Goal: Task Accomplishment & Management: Use online tool/utility

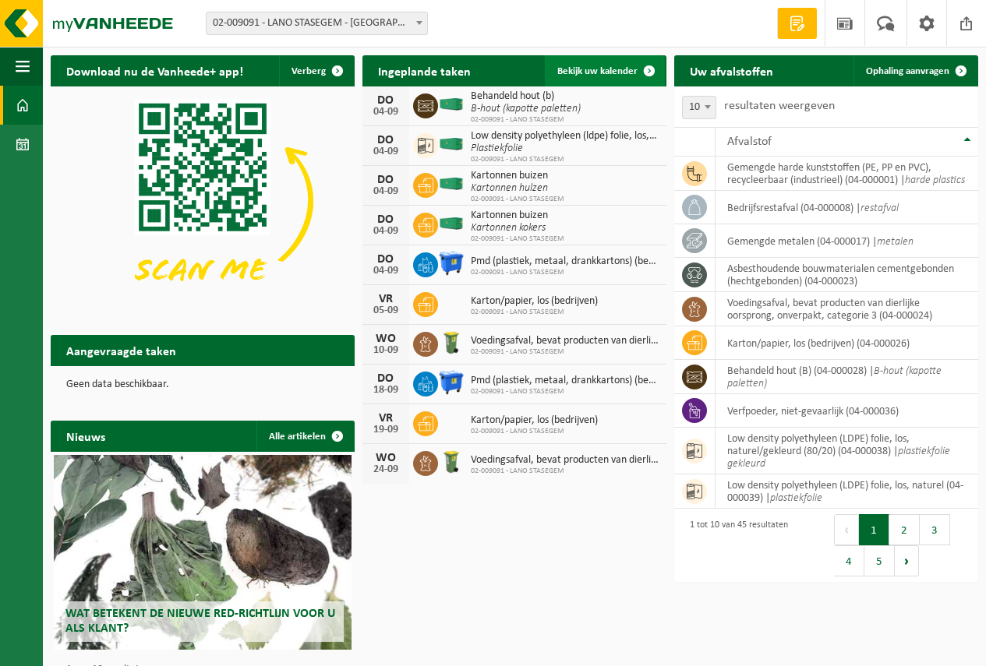
click at [598, 70] on span "Bekijk uw kalender" at bounding box center [597, 71] width 80 height 10
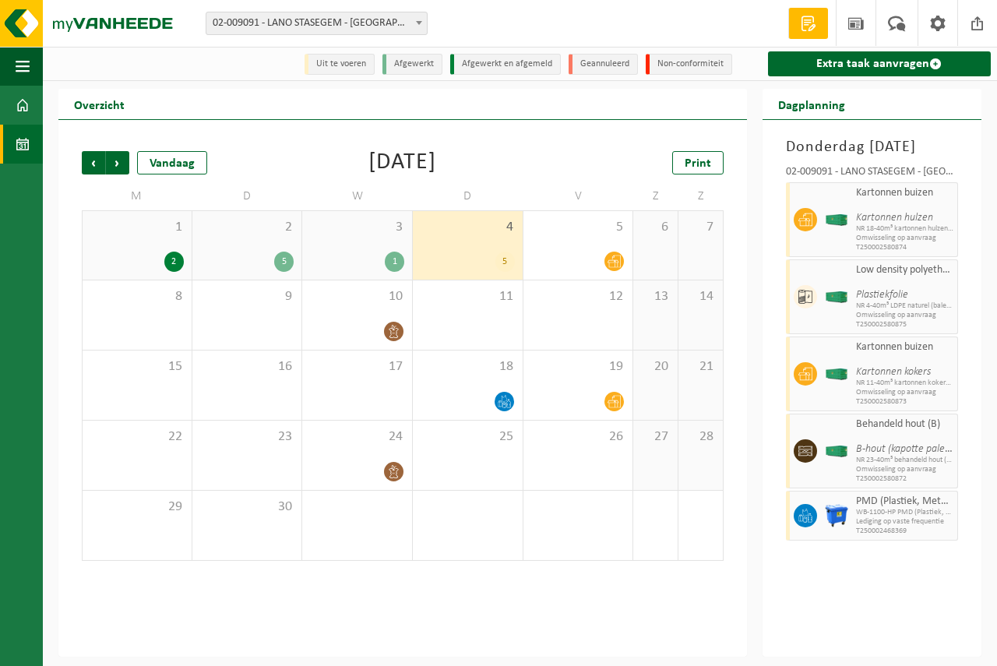
click at [465, 251] on div "4 5" at bounding box center [468, 245] width 110 height 69
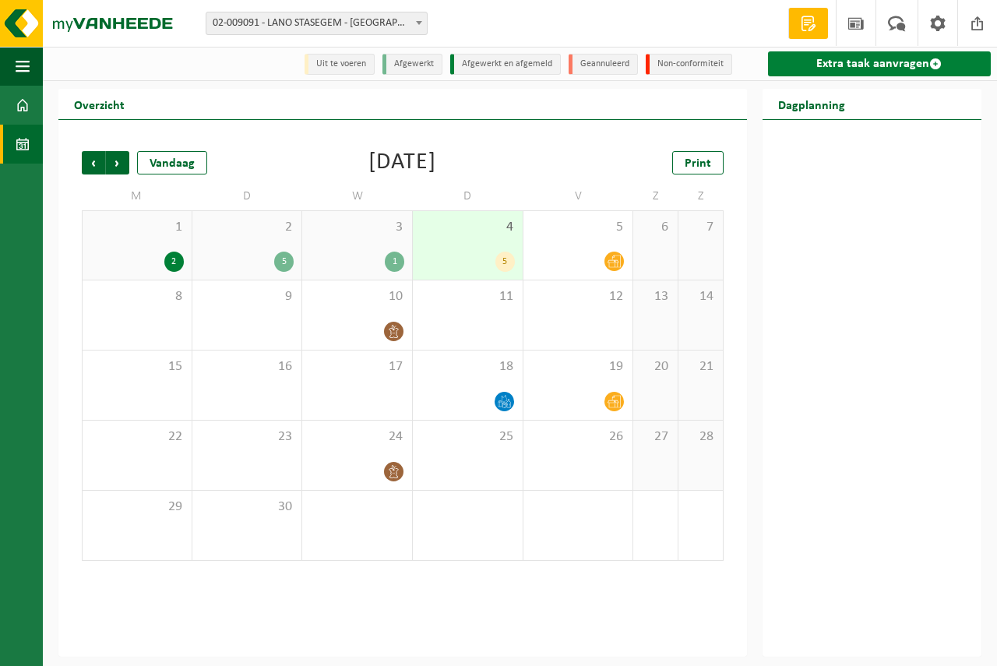
click at [837, 59] on link "Extra taak aanvragen" at bounding box center [879, 63] width 223 height 25
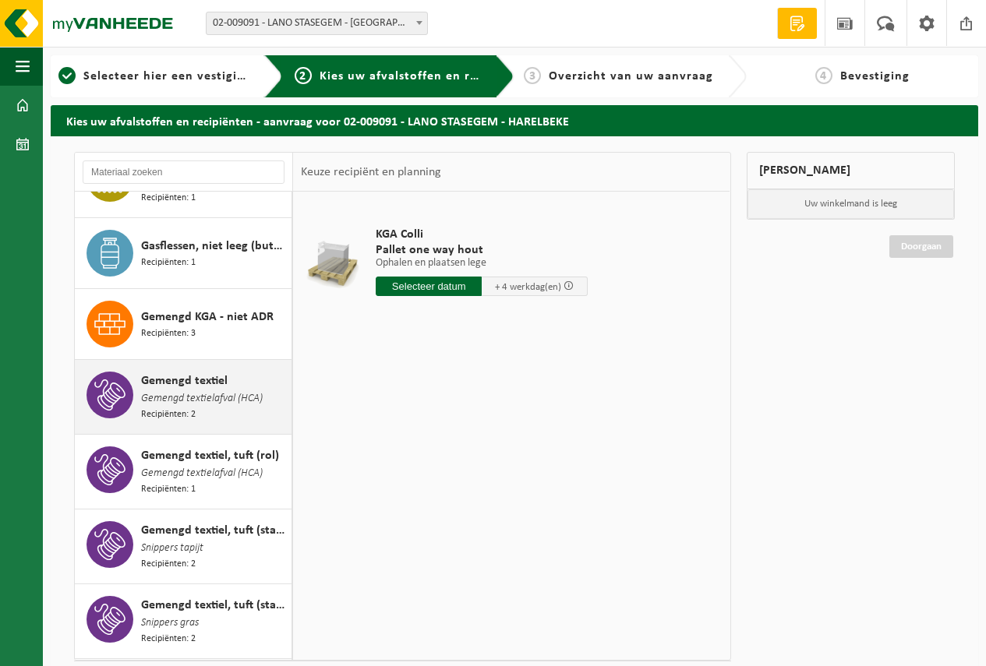
click at [200, 381] on span "Gemengd textiel" at bounding box center [184, 381] width 86 height 19
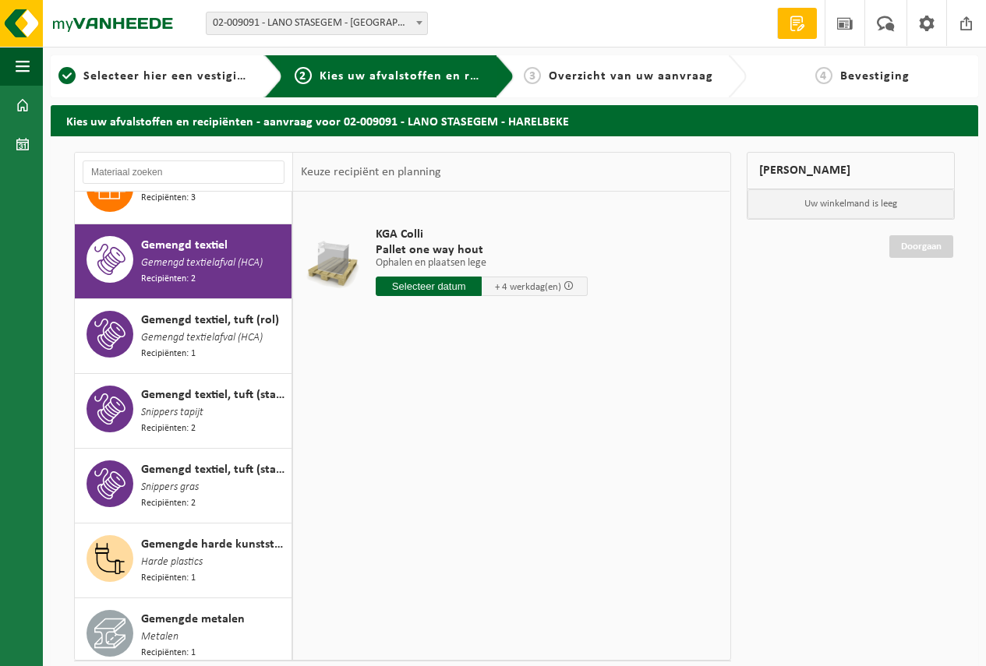
scroll to position [785, 0]
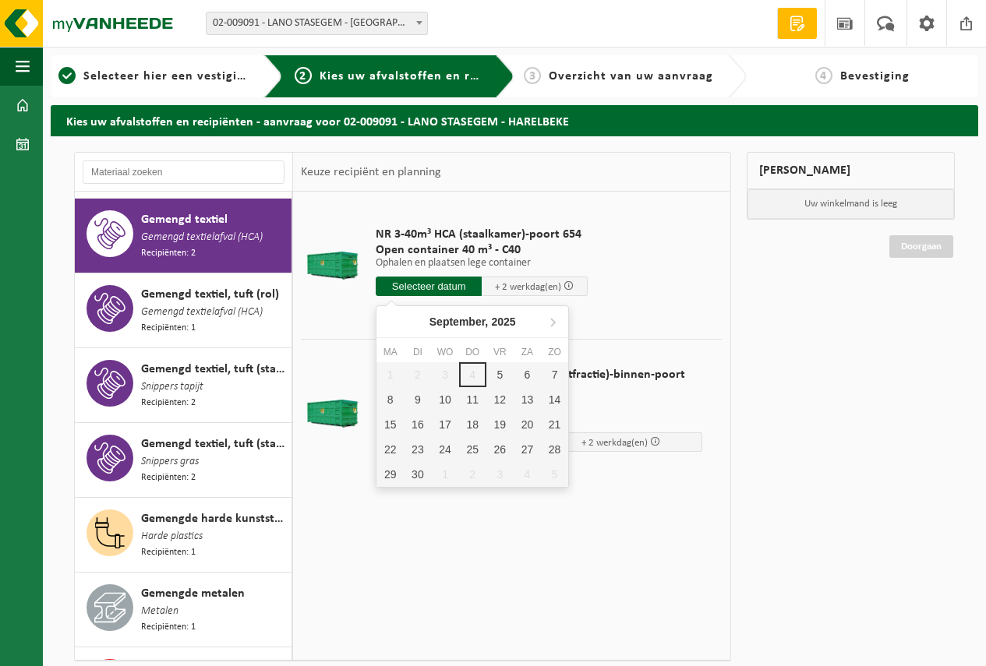
click at [421, 280] on input "text" at bounding box center [429, 286] width 106 height 19
click at [495, 371] on div "5" at bounding box center [499, 374] width 27 height 25
type input "Van 2025-09-05"
type input "2025-09-05"
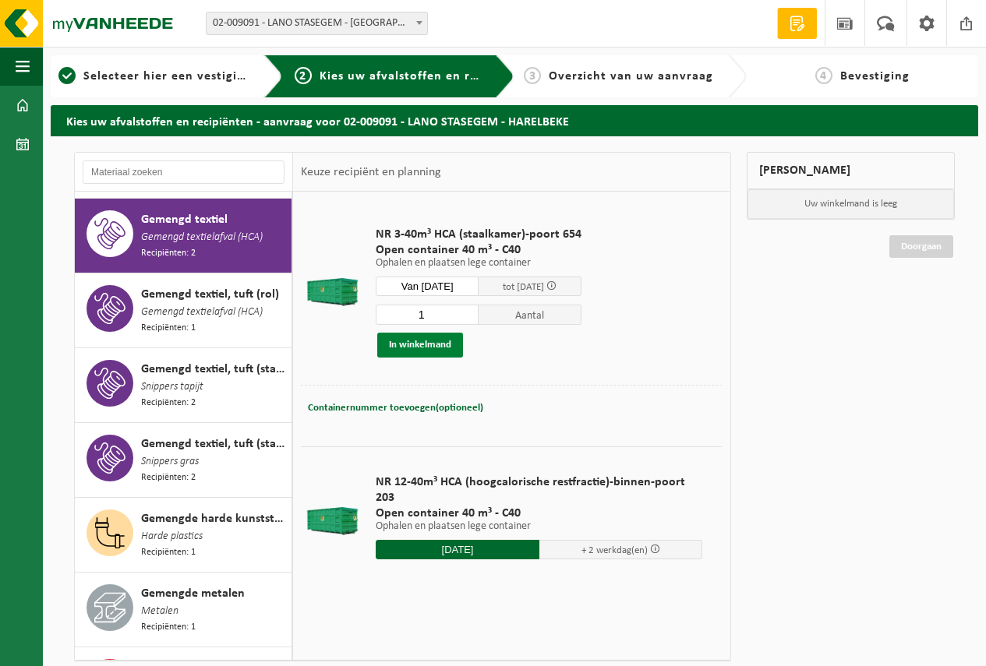
click at [412, 336] on button "In winkelmand" at bounding box center [420, 345] width 86 height 25
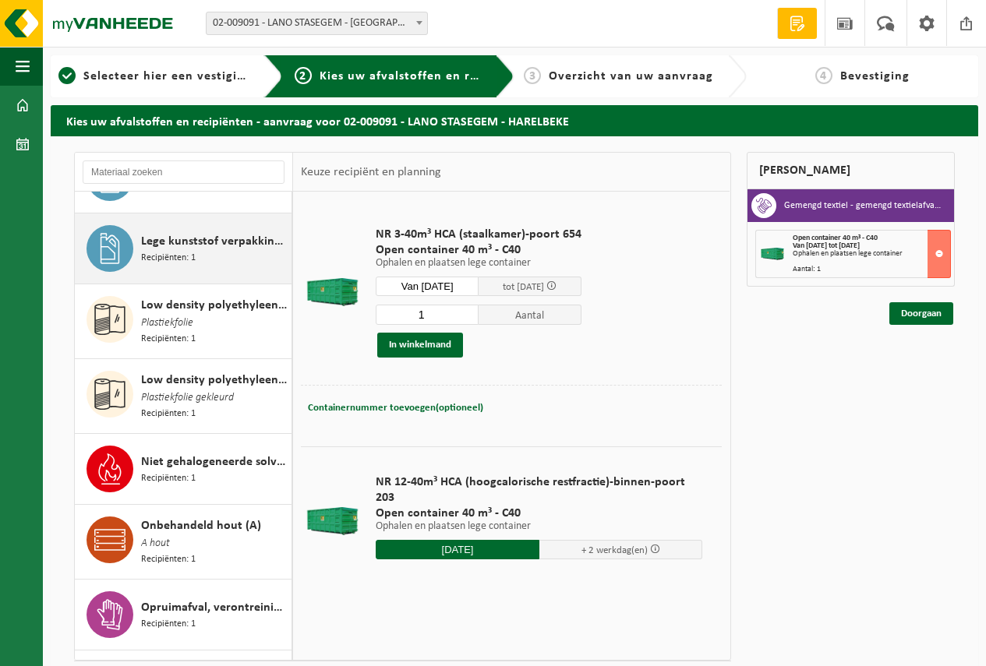
scroll to position [1719, 0]
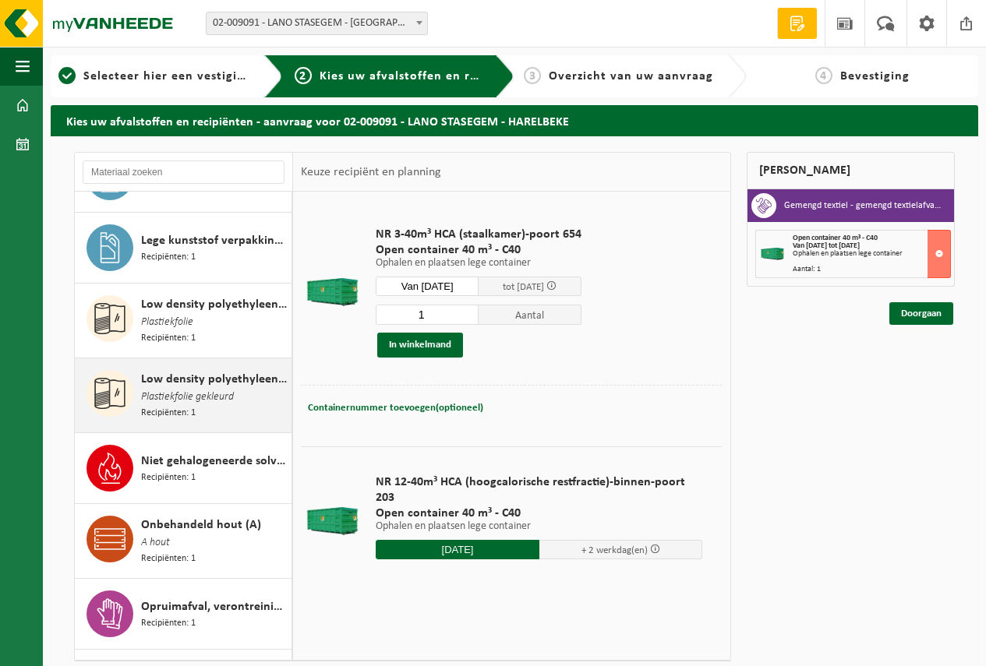
click at [195, 370] on span "Low density polyethyleen (LDPE) folie, los, naturel/gekleurd (80/20)" at bounding box center [214, 379] width 146 height 19
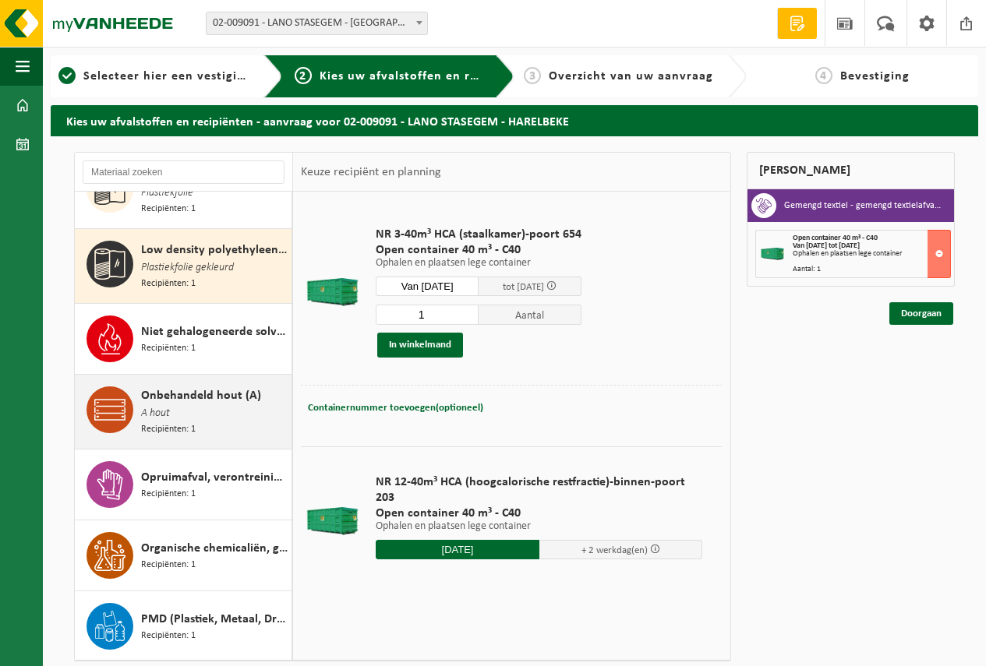
scroll to position [1860, 0]
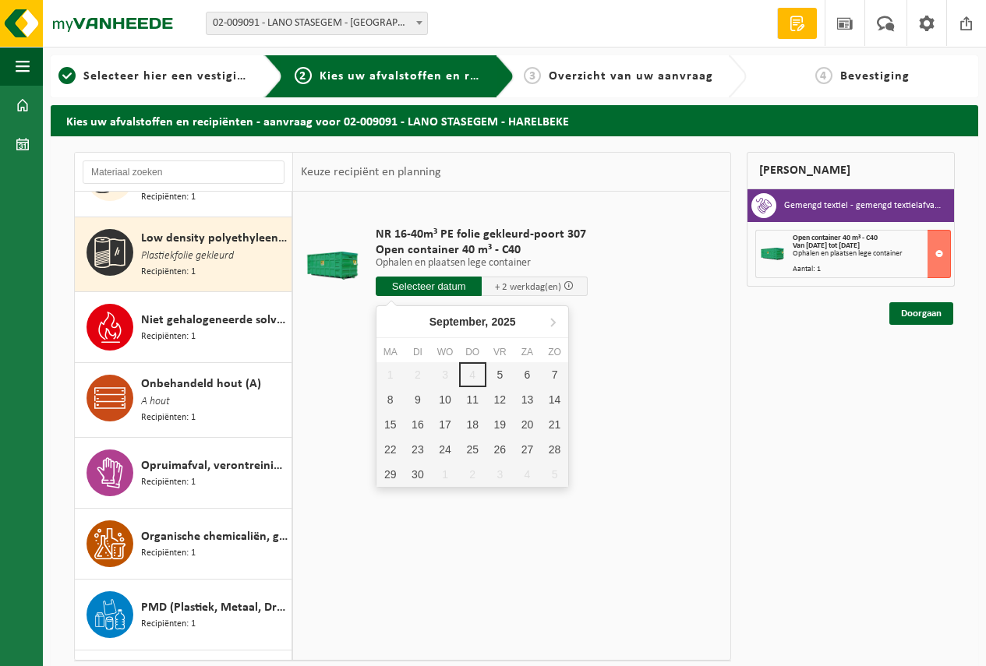
click at [419, 284] on input "text" at bounding box center [429, 286] width 106 height 19
click at [496, 372] on div "5" at bounding box center [499, 374] width 27 height 25
type input "Van 2025-09-05"
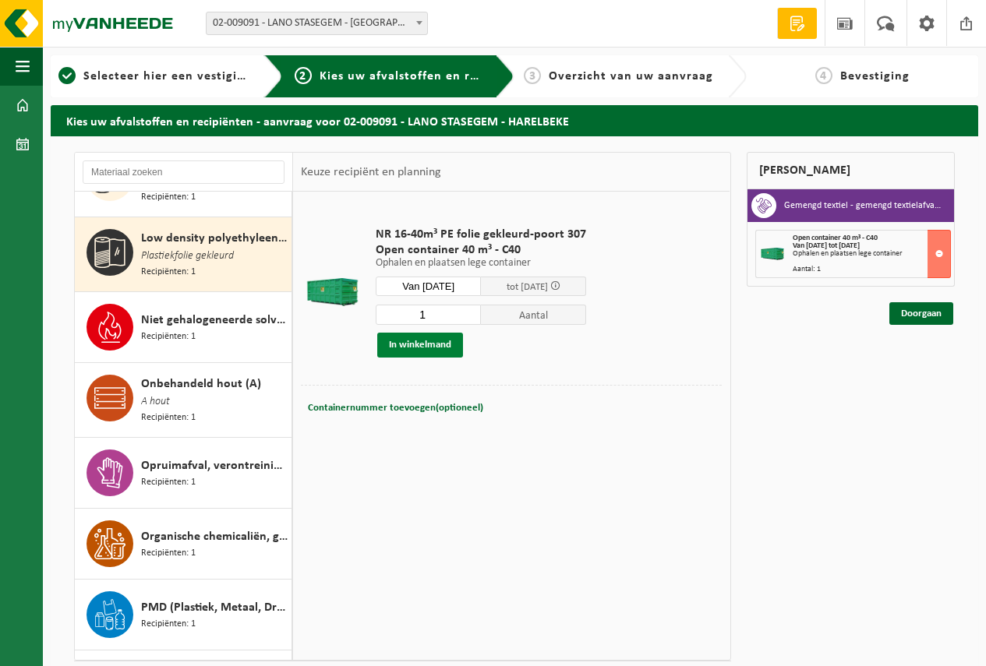
click at [414, 341] on button "In winkelmand" at bounding box center [420, 345] width 86 height 25
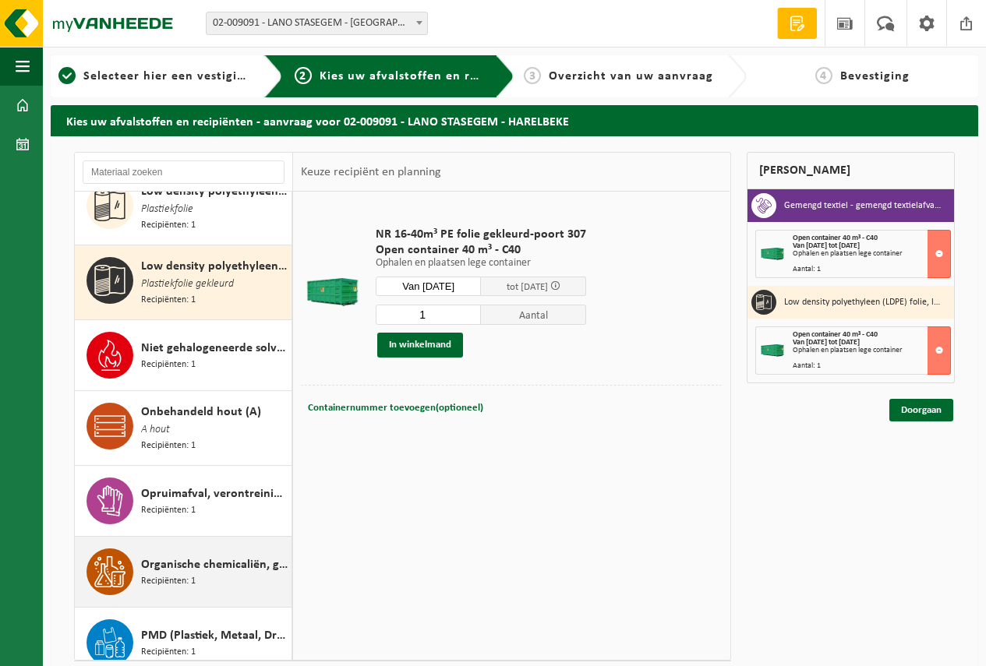
scroll to position [1938, 0]
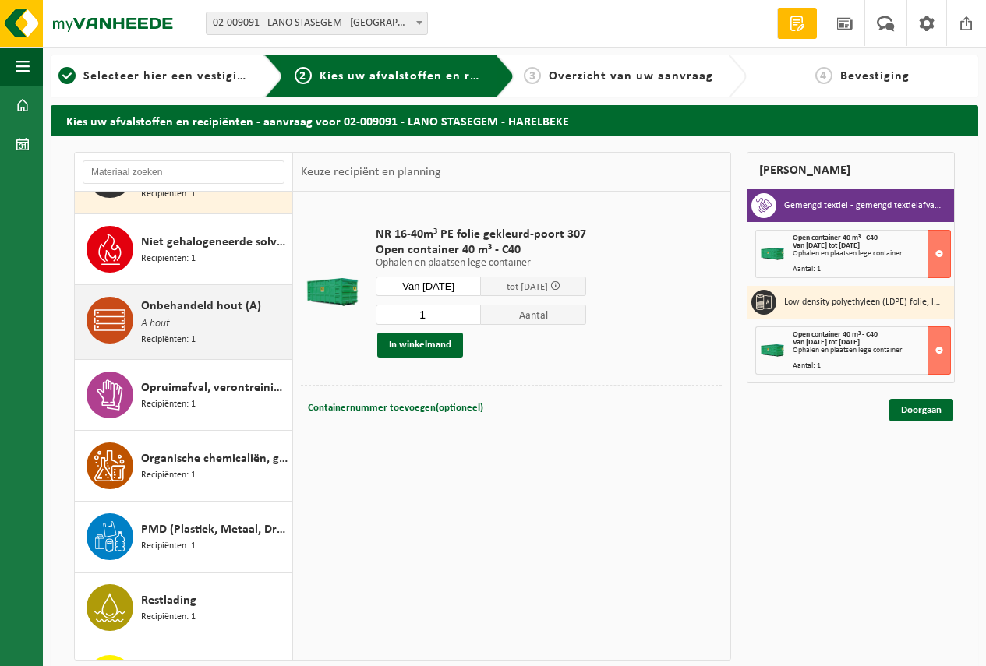
click at [194, 297] on span "Onbehandeld hout (A)" at bounding box center [201, 306] width 120 height 19
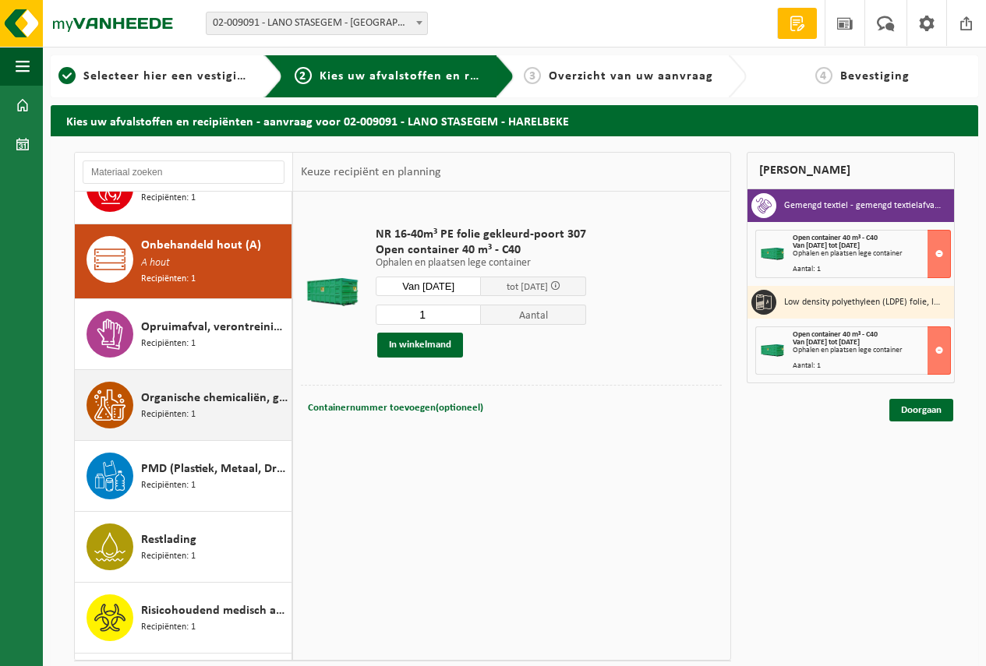
scroll to position [2004, 0]
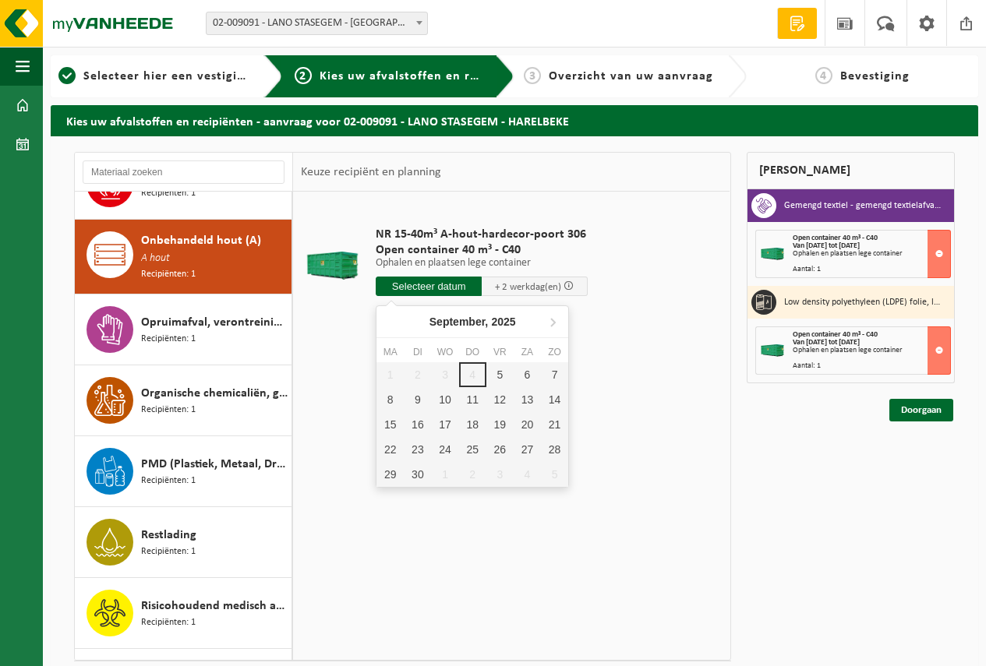
click at [423, 284] on input "text" at bounding box center [429, 286] width 106 height 19
click at [497, 372] on div "5" at bounding box center [499, 374] width 27 height 25
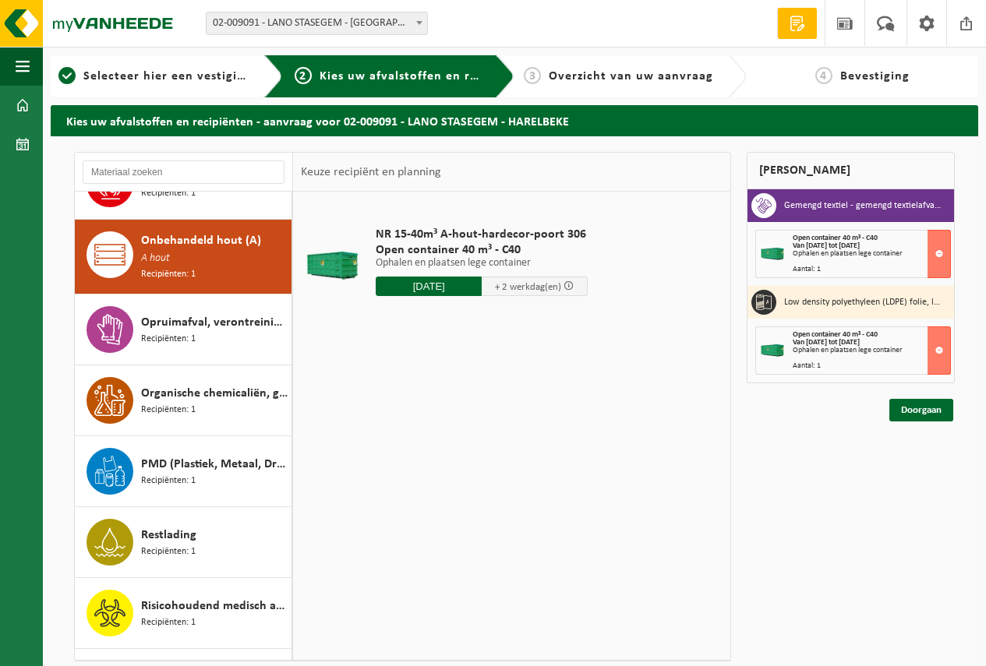
type input "Van 2025-09-05"
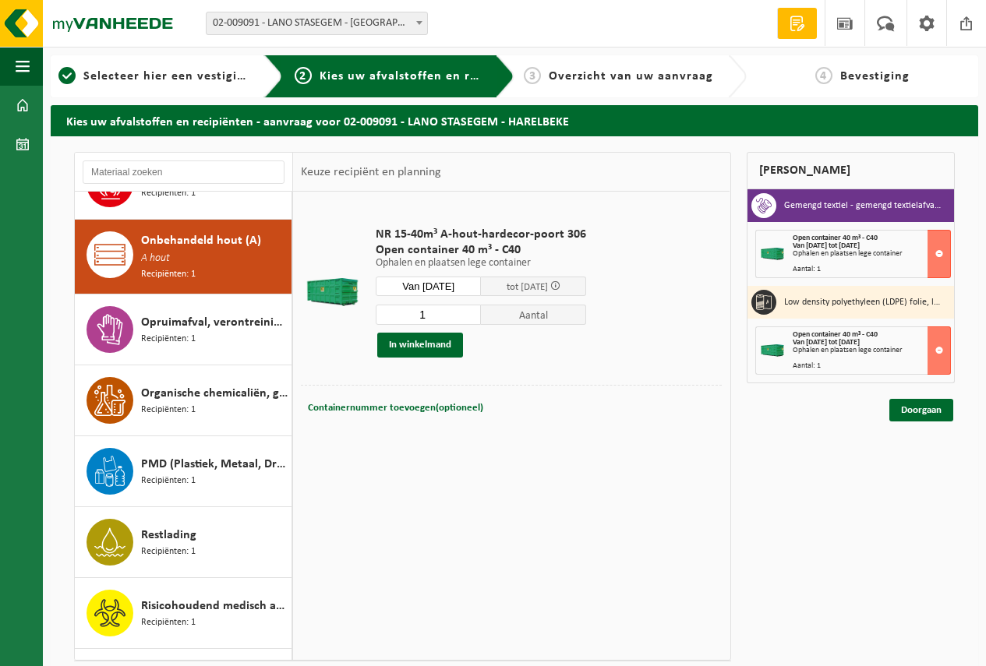
click at [189, 231] on span "Onbehandeld hout (A)" at bounding box center [201, 240] width 120 height 19
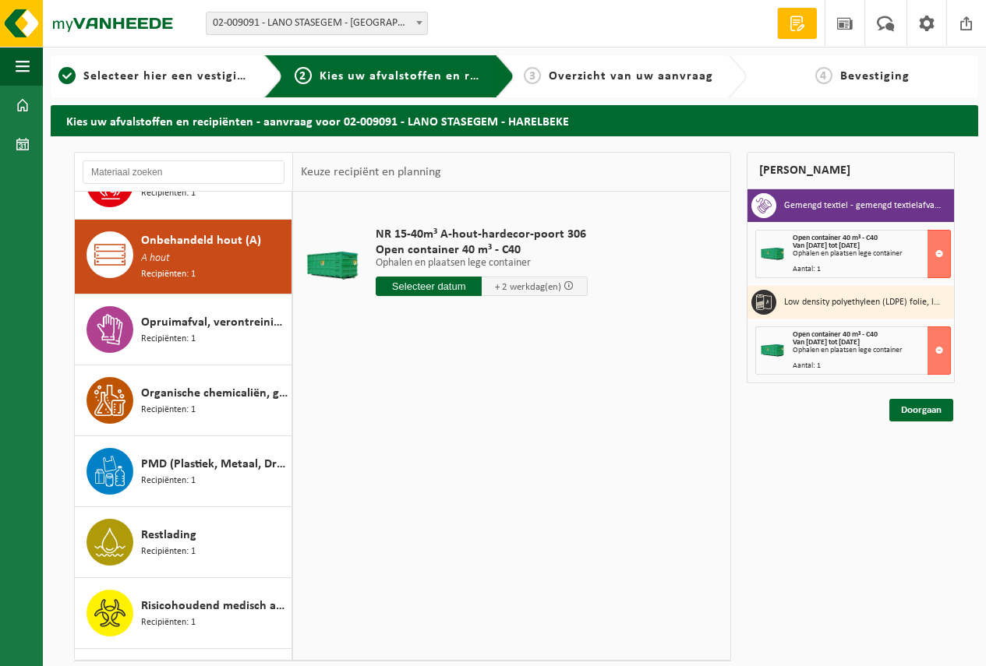
click at [201, 220] on div "Onbehandeld hout (A) A hout Recipiënten: 1" at bounding box center [183, 257] width 217 height 74
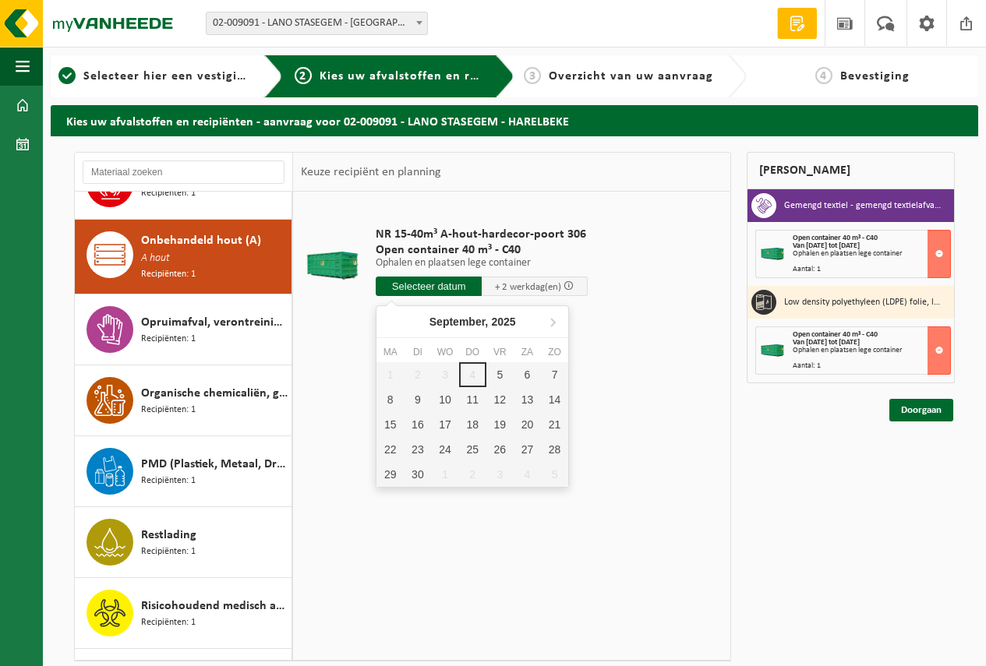
click at [433, 284] on input "text" at bounding box center [429, 286] width 106 height 19
click at [502, 369] on div "5" at bounding box center [499, 374] width 27 height 25
type input "Van 2025-09-05"
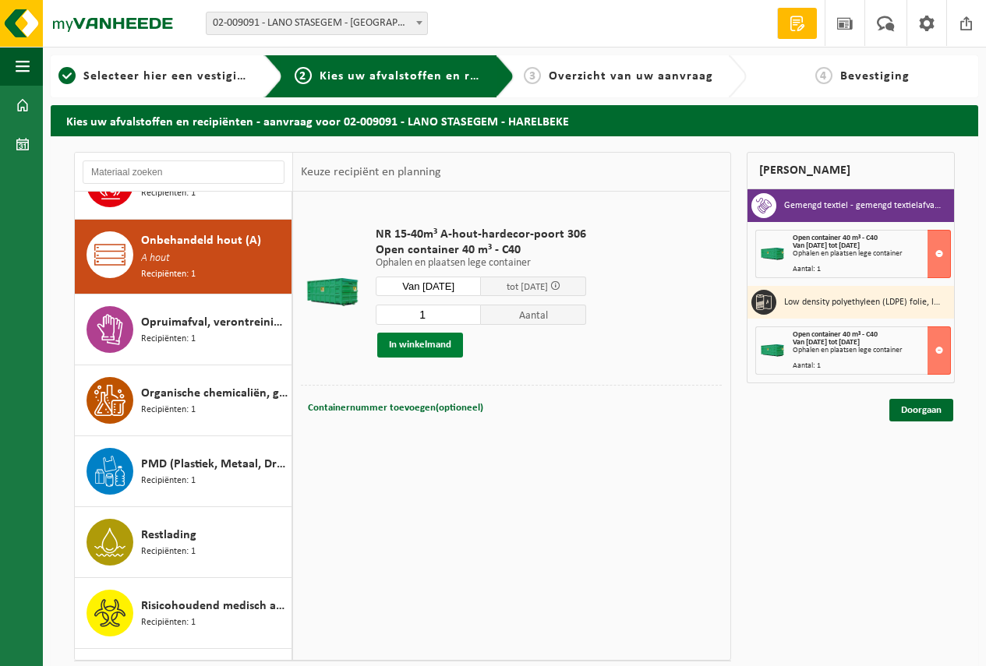
click at [418, 343] on button "In winkelmand" at bounding box center [420, 345] width 86 height 25
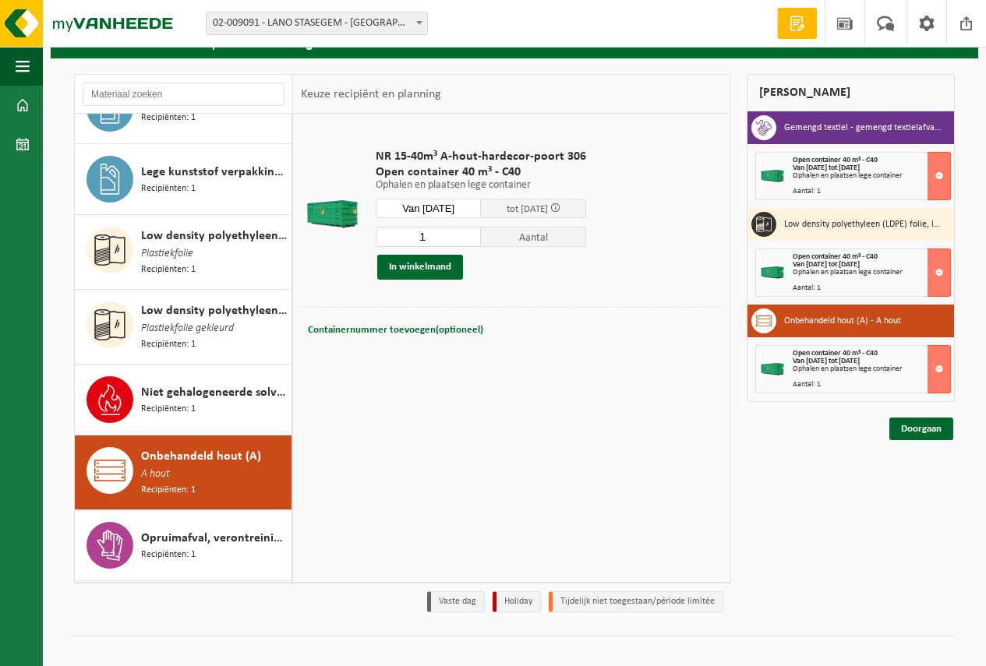
scroll to position [1699, 0]
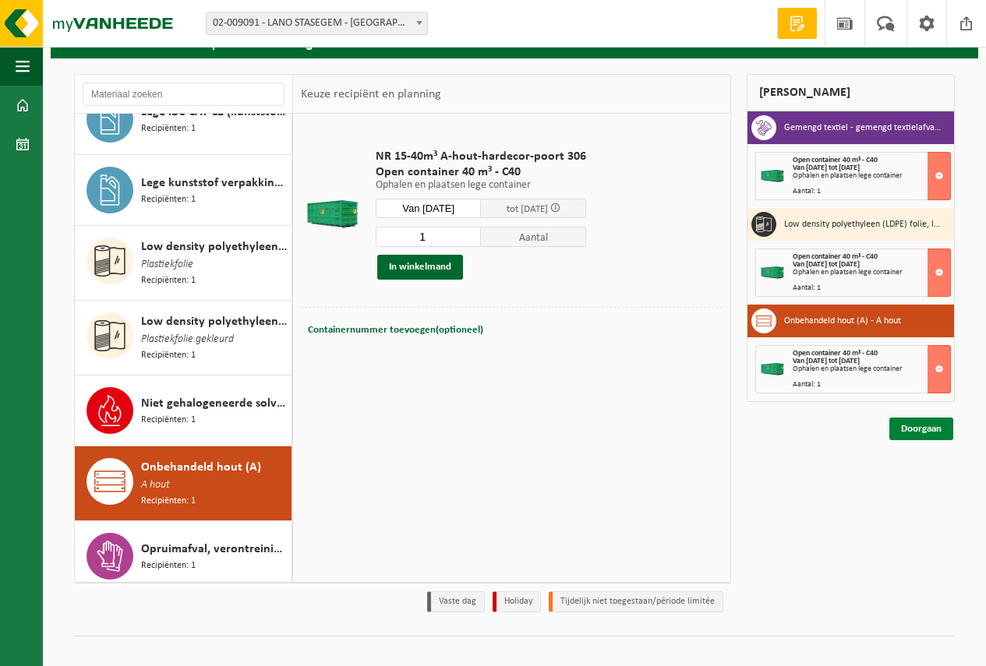
click at [922, 425] on link "Doorgaan" at bounding box center [921, 429] width 64 height 23
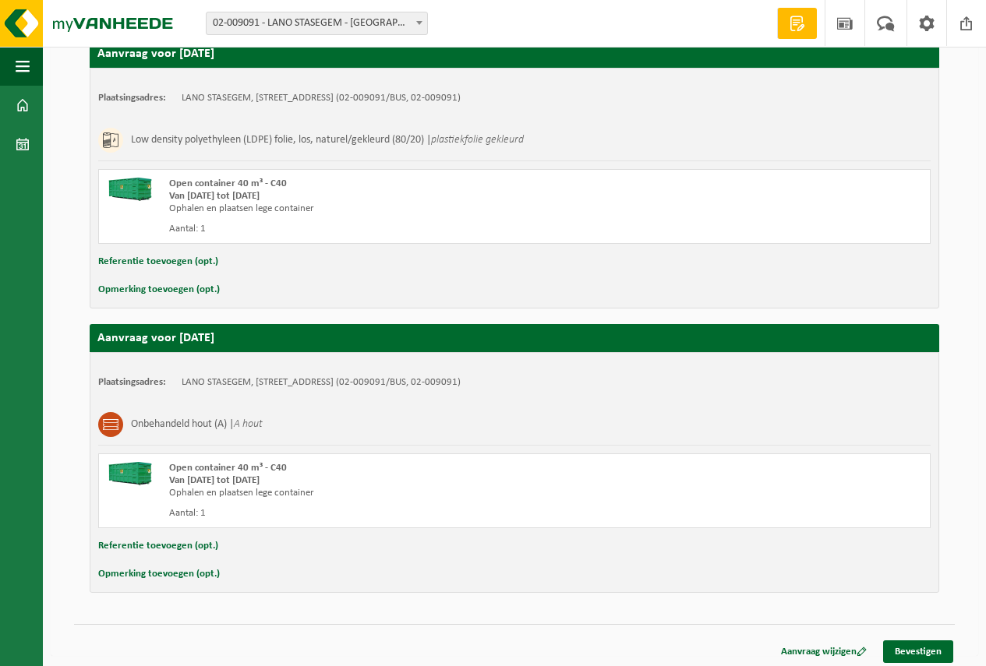
scroll to position [571, 0]
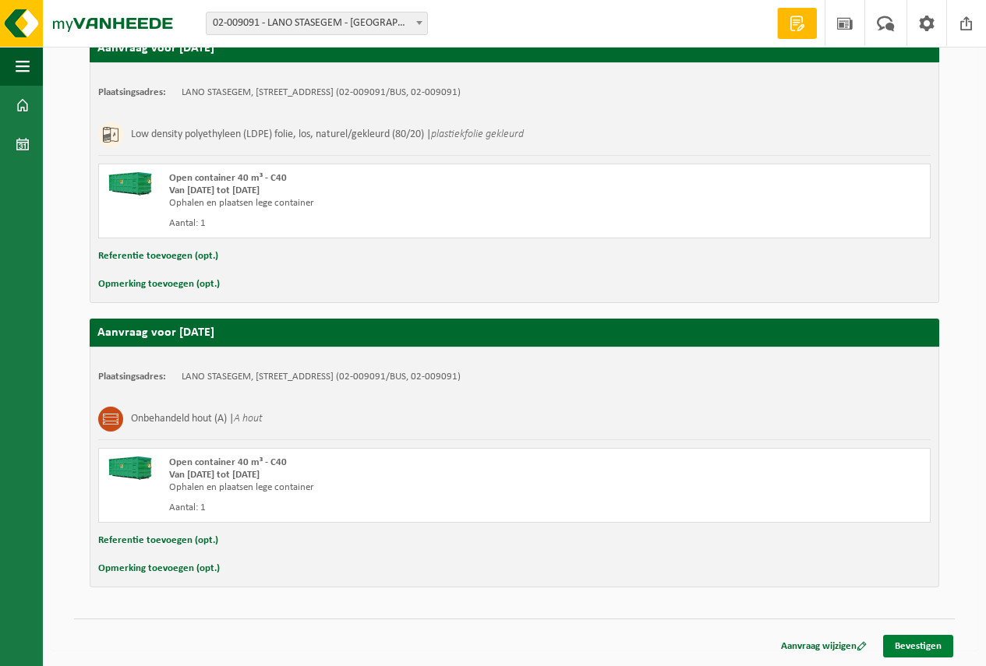
click at [914, 644] on link "Bevestigen" at bounding box center [918, 646] width 70 height 23
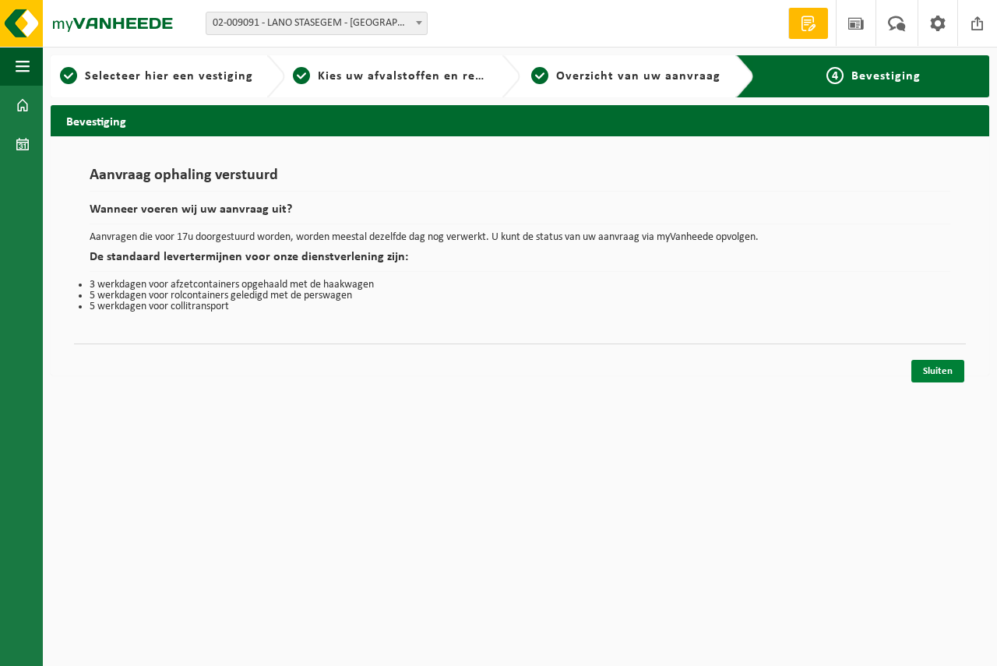
click at [938, 367] on link "Sluiten" at bounding box center [938, 371] width 53 height 23
